Goal: Task Accomplishment & Management: Manage account settings

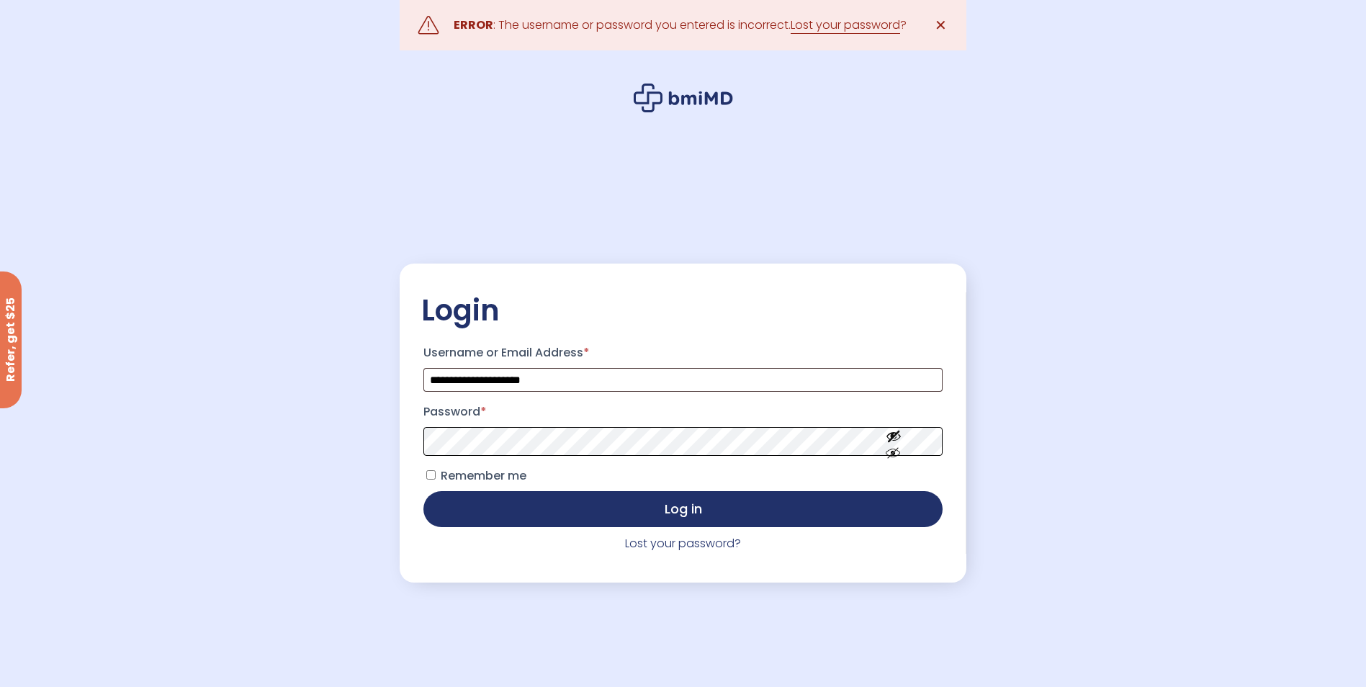
click at [423, 491] on button "Log in" at bounding box center [682, 509] width 518 height 36
click at [891, 458] on button "Show password" at bounding box center [893, 465] width 81 height 50
click at [683, 514] on button "Log in" at bounding box center [682, 508] width 518 height 36
click at [677, 544] on link "Lost your password?" at bounding box center [683, 543] width 116 height 17
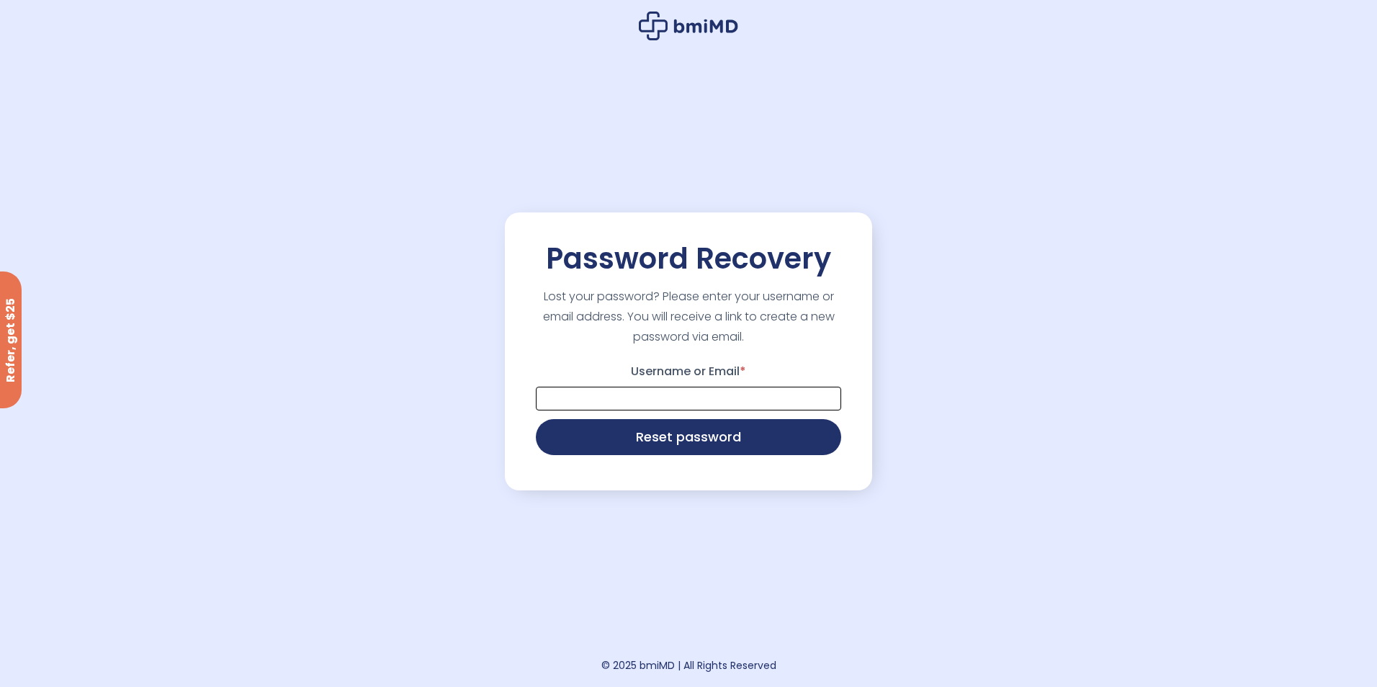
click at [684, 398] on input "Username or Email *" at bounding box center [688, 399] width 305 height 24
type input "**********"
click at [685, 445] on button "Reset password" at bounding box center [688, 436] width 305 height 36
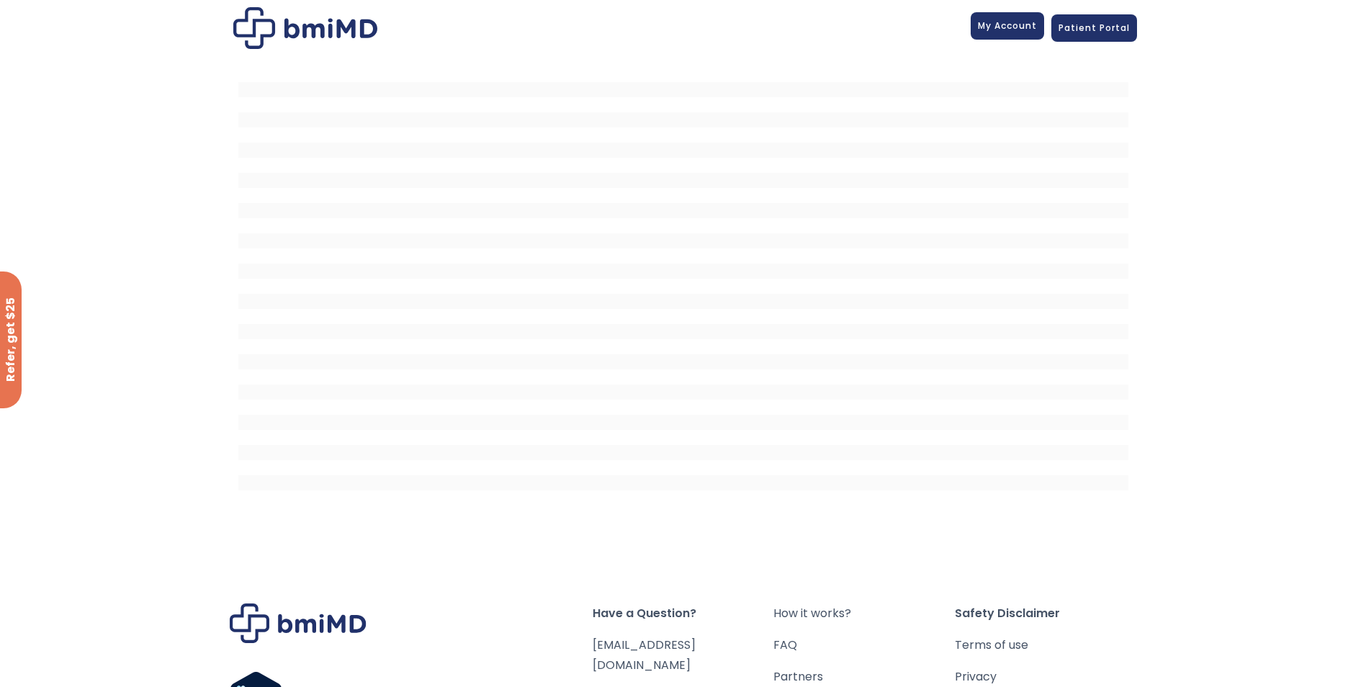
click at [1012, 22] on span "My Account" at bounding box center [1007, 25] width 59 height 12
